Goal: Find specific page/section

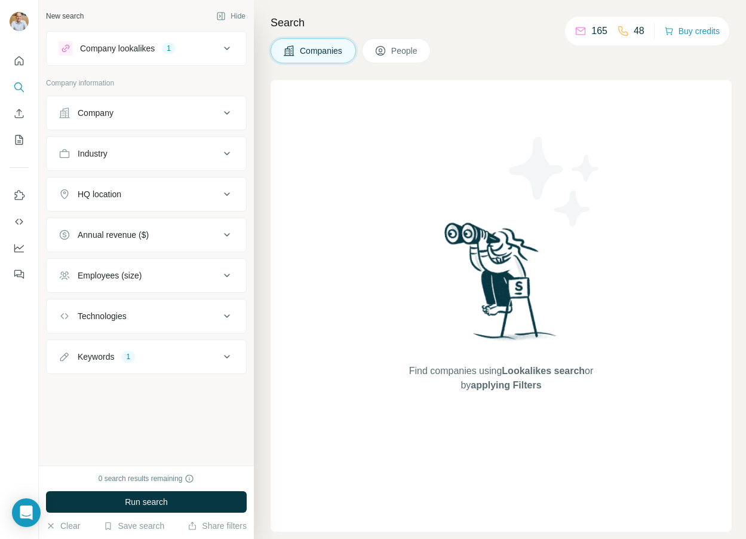
click at [65, 12] on div "New search" at bounding box center [65, 16] width 38 height 11
click at [18, 91] on icon "Search" at bounding box center [19, 87] width 12 height 12
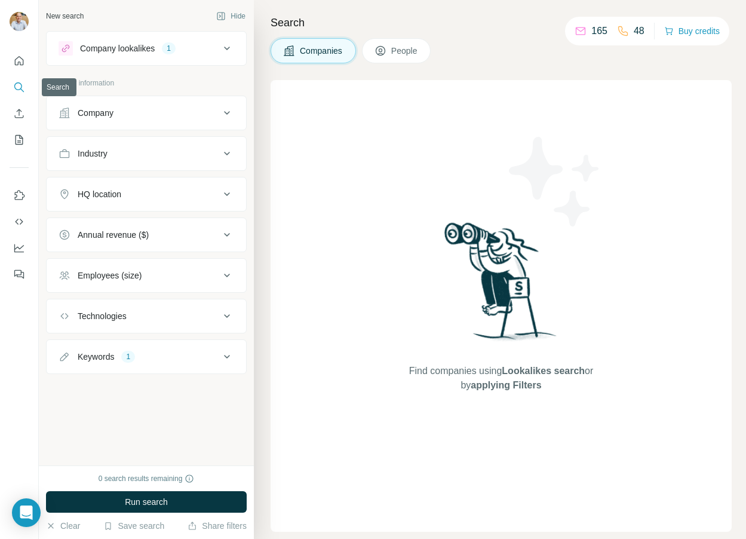
click at [18, 91] on icon "Search" at bounding box center [19, 87] width 12 height 12
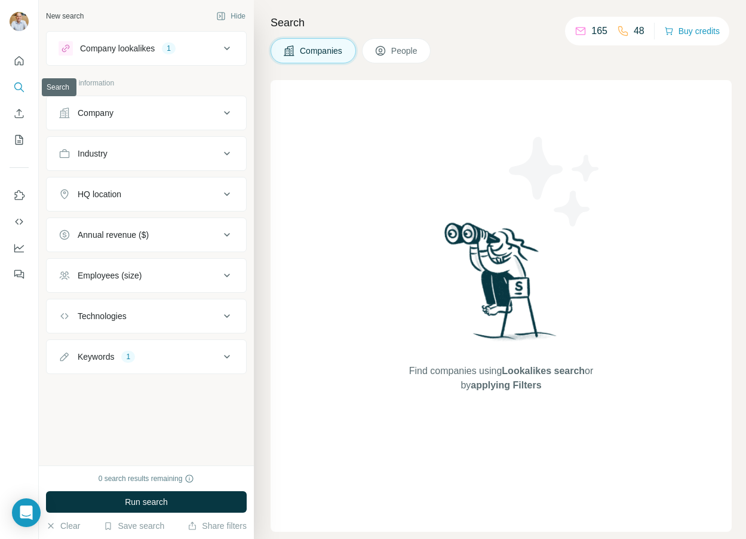
click at [18, 91] on icon "Search" at bounding box center [19, 87] width 12 height 12
click at [399, 45] on span "People" at bounding box center [404, 51] width 27 height 12
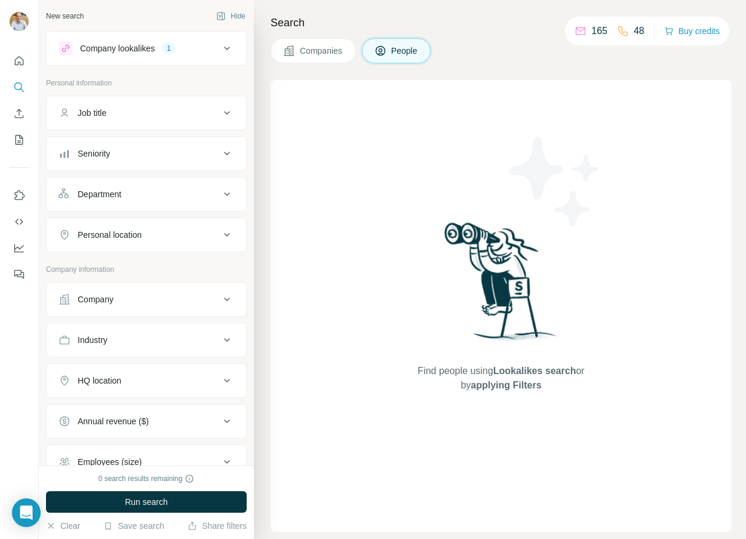
click at [301, 51] on span "Companies" at bounding box center [322, 51] width 44 height 12
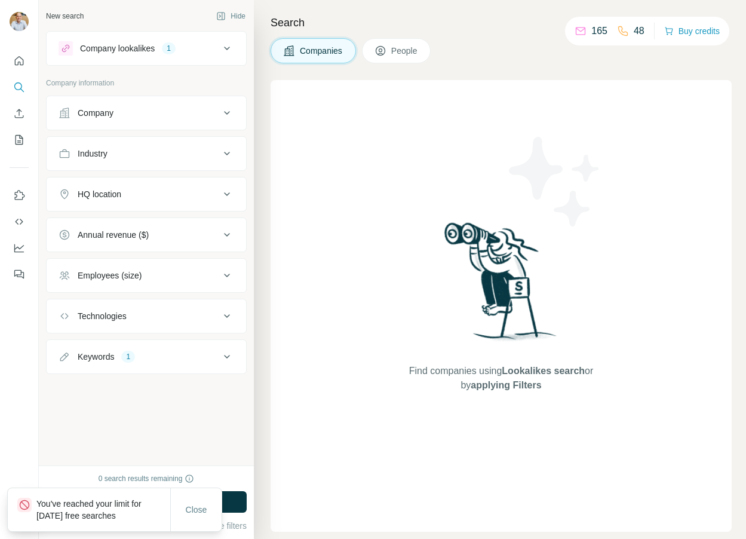
click at [71, 18] on div "New search" at bounding box center [65, 16] width 38 height 11
